Goal: Task Accomplishment & Management: Use online tool/utility

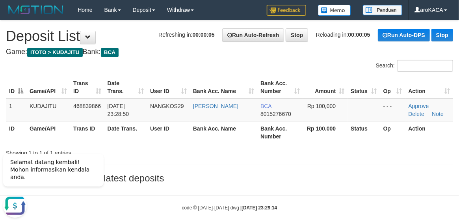
click at [312, 59] on div "**********" at bounding box center [229, 103] width 459 height 167
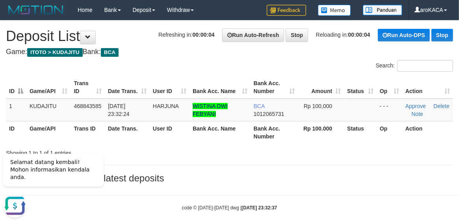
click at [325, 60] on div "Search:" at bounding box center [345, 67] width 218 height 14
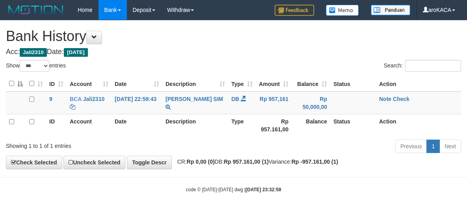
select select "***"
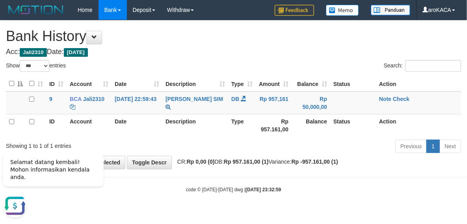
click at [336, 43] on h1 "Bank History" at bounding box center [233, 36] width 455 height 16
click at [87, 13] on link "Home" at bounding box center [85, 10] width 26 height 20
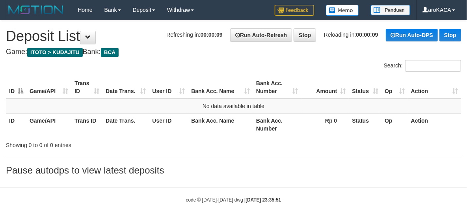
drag, startPoint x: 295, startPoint y: 52, endPoint x: 203, endPoint y: 25, distance: 96.8
click at [295, 52] on h4 "Game: ITOTO > KUDAJITU Bank: BCA" at bounding box center [233, 52] width 455 height 8
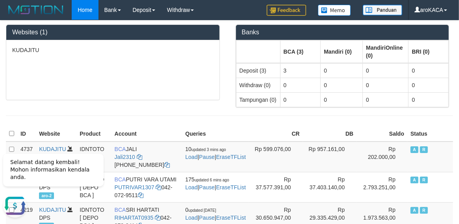
click at [295, 114] on div at bounding box center [229, 116] width 459 height 16
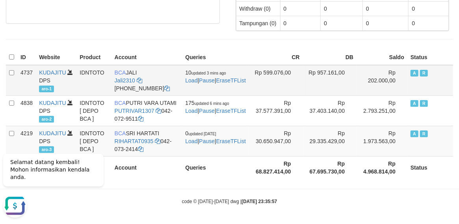
scroll to position [78, 0]
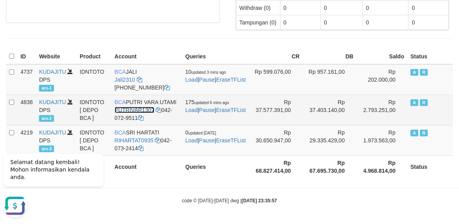
click at [142, 111] on link "PUTRIVAR1307" at bounding box center [135, 110] width 40 height 6
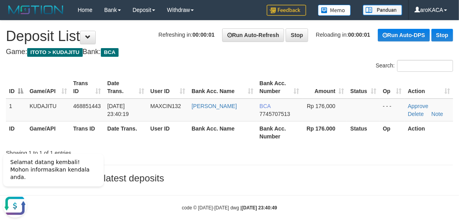
click at [311, 60] on div "Search:" at bounding box center [345, 67] width 218 height 14
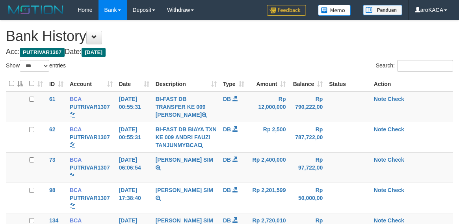
select select "***"
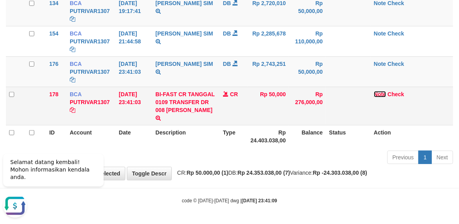
click at [380, 94] on link "Note" at bounding box center [380, 94] width 12 height 6
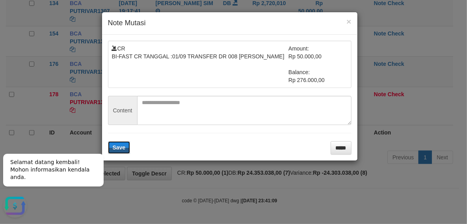
click at [177, 102] on textarea at bounding box center [244, 110] width 214 height 29
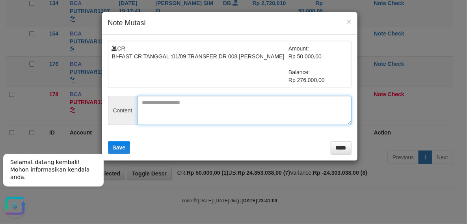
click at [170, 120] on textarea at bounding box center [244, 110] width 214 height 29
paste textarea "*******"
type textarea "*******"
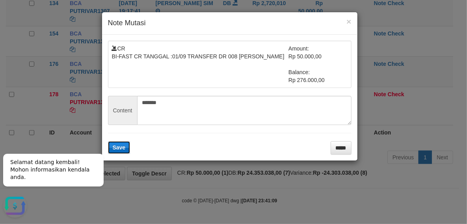
drag, startPoint x: 119, startPoint y: 295, endPoint x: 187, endPoint y: 284, distance: 69.0
click at [124, 148] on span "Save" at bounding box center [119, 147] width 13 height 6
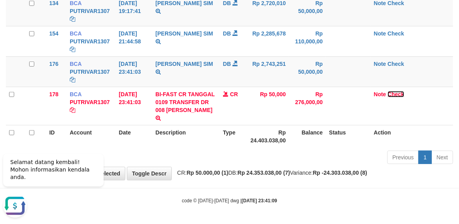
click at [397, 95] on link "Check" at bounding box center [396, 94] width 17 height 6
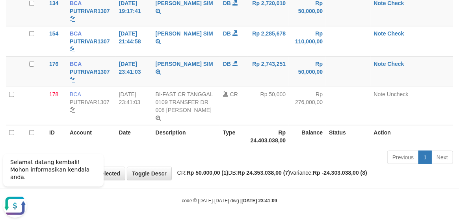
click at [163, 126] on th "Description" at bounding box center [185, 136] width 67 height 22
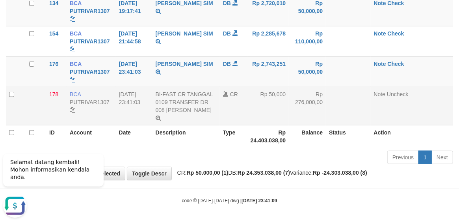
click at [162, 123] on td "BI-FAST CR TANGGAL 0109 TRANSFER DR 008 HARRY NURDIANTO BI-FAST CR TANGGAL :01/…" at bounding box center [185, 106] width 67 height 38
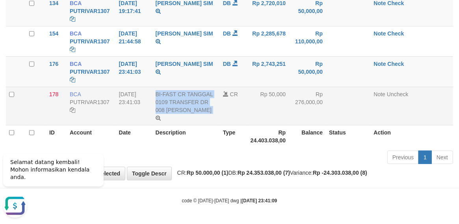
click at [162, 123] on td "BI-FAST CR TANGGAL 0109 TRANSFER DR 008 HARRY NURDIANTO BI-FAST CR TANGGAL :01/…" at bounding box center [185, 106] width 67 height 38
copy td "BI-FAST CR TANGGAL 0109 TRANSFER DR 008 HARRY NURDIANTO"
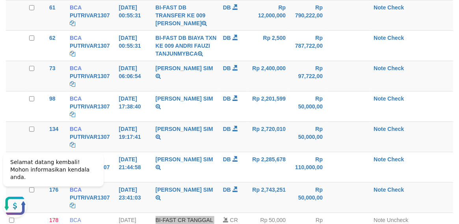
scroll to position [0, 0]
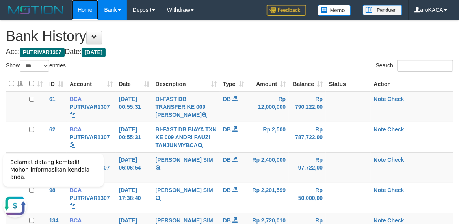
click at [83, 13] on link "Home" at bounding box center [85, 10] width 26 height 20
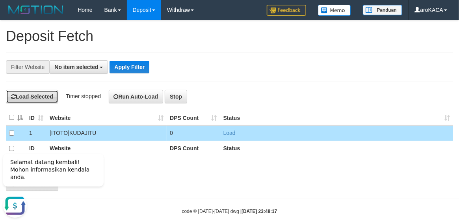
click at [40, 98] on button "Load Selected" at bounding box center [32, 96] width 52 height 13
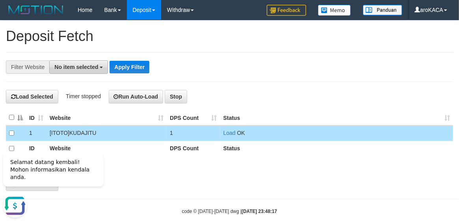
click at [87, 65] on span "No item selected" at bounding box center [76, 67] width 44 height 6
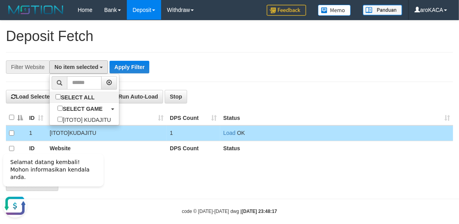
click at [154, 43] on h1 "Deposit Fetch" at bounding box center [229, 36] width 447 height 16
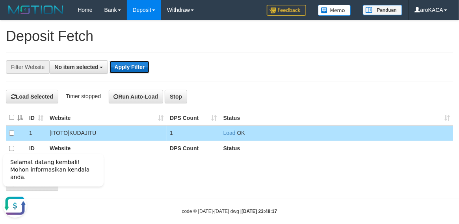
click at [114, 66] on button "Apply Filter" at bounding box center [130, 67] width 40 height 13
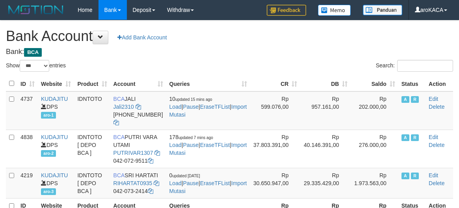
select select "***"
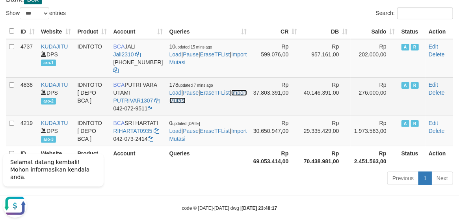
click at [179, 104] on link "Import Mutasi" at bounding box center [208, 96] width 78 height 14
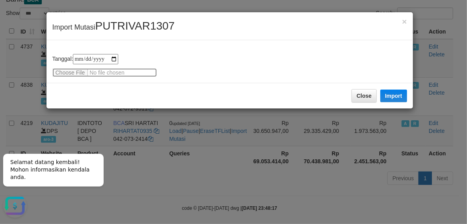
click at [68, 71] on input "file" at bounding box center [104, 72] width 104 height 9
type input "**********"
click at [395, 99] on button "Import" at bounding box center [393, 95] width 27 height 13
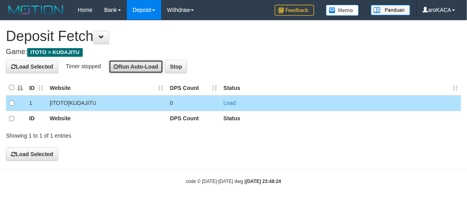
click at [119, 65] on icon at bounding box center [116, 67] width 5 height 6
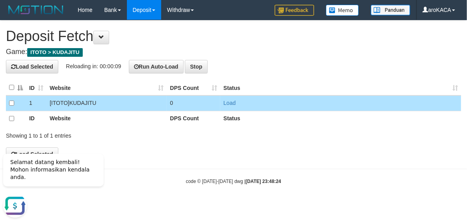
click at [257, 38] on h1 "Deposit Fetch" at bounding box center [233, 36] width 455 height 16
click at [199, 68] on button "Stop" at bounding box center [196, 66] width 22 height 13
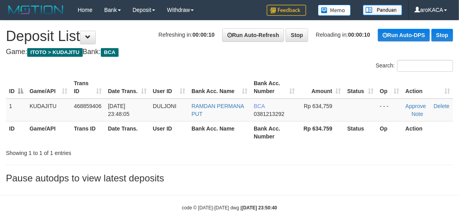
drag, startPoint x: 320, startPoint y: 50, endPoint x: 295, endPoint y: 43, distance: 26.5
click at [320, 50] on h4 "Game: ITOTO > KUDAJITU Bank: BCA" at bounding box center [229, 52] width 447 height 8
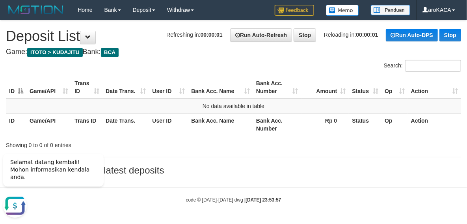
drag, startPoint x: 314, startPoint y: 59, endPoint x: 309, endPoint y: 46, distance: 13.8
click at [314, 59] on div "**********" at bounding box center [233, 99] width 467 height 159
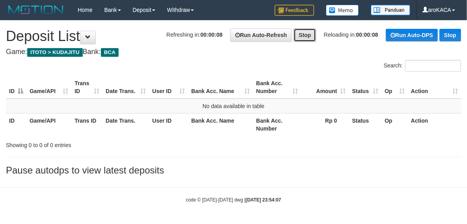
drag, startPoint x: 299, startPoint y: 38, endPoint x: 322, endPoint y: 37, distance: 23.7
click at [299, 38] on link "Stop" at bounding box center [305, 34] width 22 height 13
click at [453, 38] on link "Stop" at bounding box center [450, 35] width 22 height 13
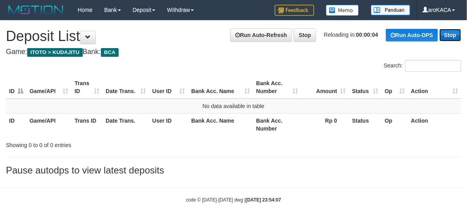
click at [453, 38] on link "Stop" at bounding box center [450, 35] width 22 height 13
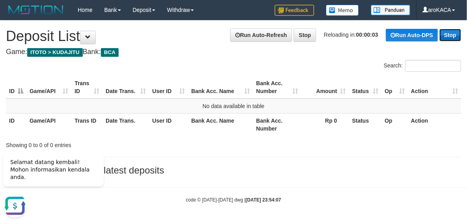
click at [453, 38] on link "Stop" at bounding box center [450, 35] width 22 height 13
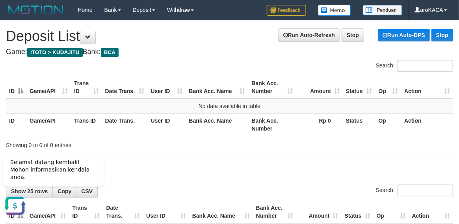
click at [300, 65] on div "Search:" at bounding box center [345, 67] width 218 height 14
